Goal: Entertainment & Leisure: Browse casually

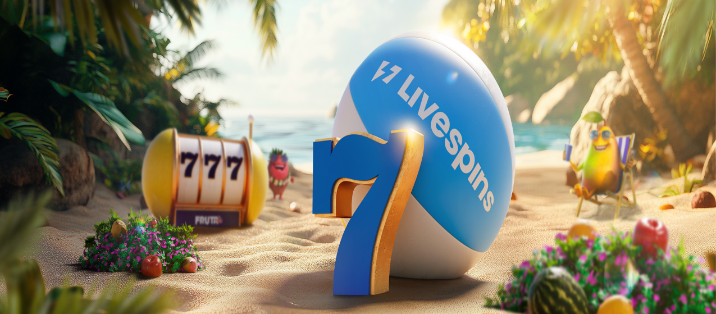
click at [59, 289] on span "Talleta ja pelaa" at bounding box center [34, 293] width 50 height 8
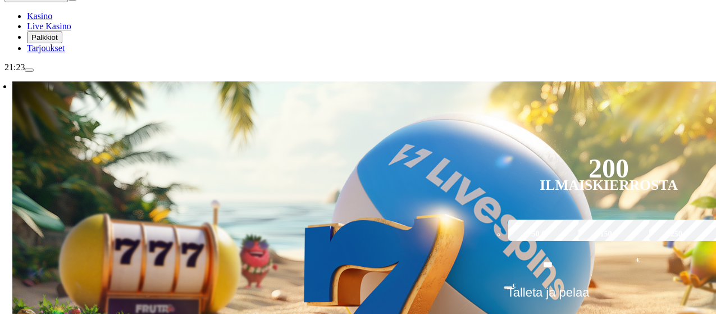
scroll to position [149, 0]
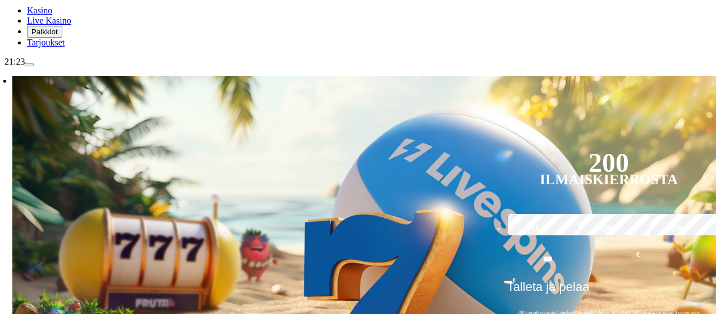
drag, startPoint x: 539, startPoint y: 190, endPoint x: 223, endPoint y: 148, distance: 318.8
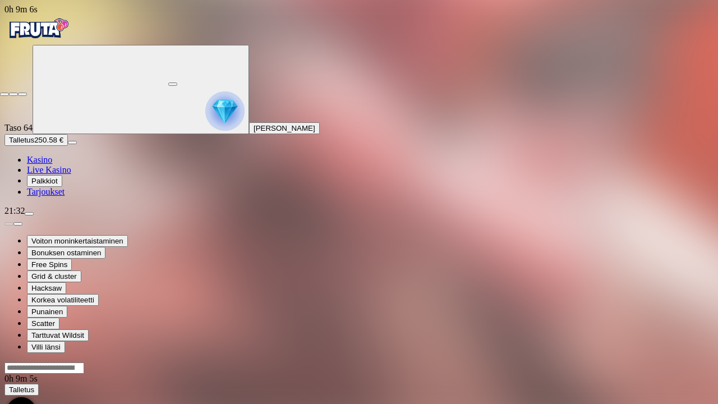
click at [4, 94] on span "close icon" at bounding box center [4, 94] width 0 height 0
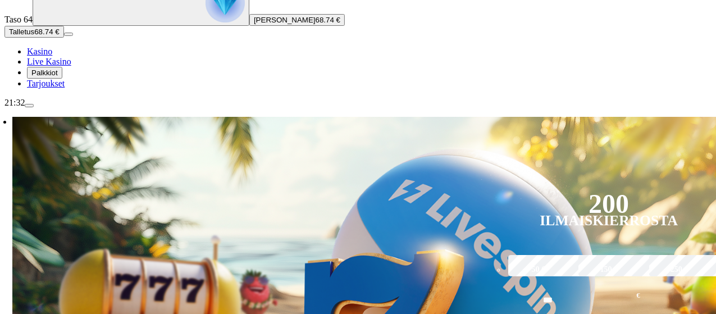
scroll to position [131, 0]
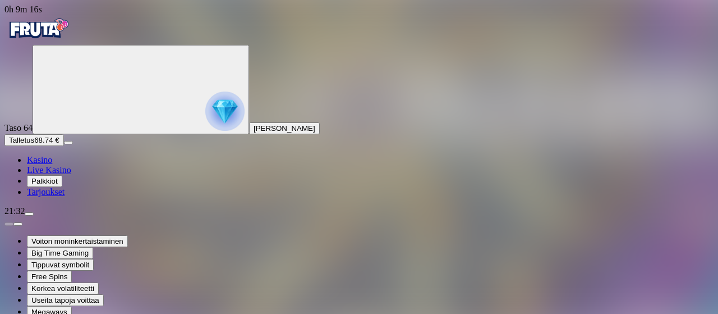
drag, startPoint x: 636, startPoint y: 98, endPoint x: 666, endPoint y: 194, distance: 101.0
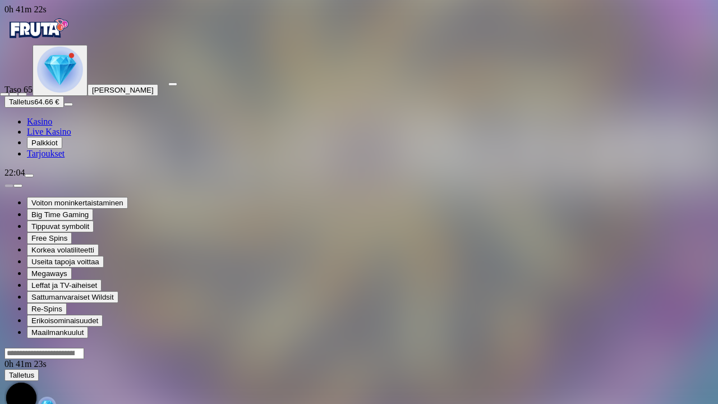
click at [4, 94] on span "close icon" at bounding box center [4, 94] width 0 height 0
